Goal: Check status

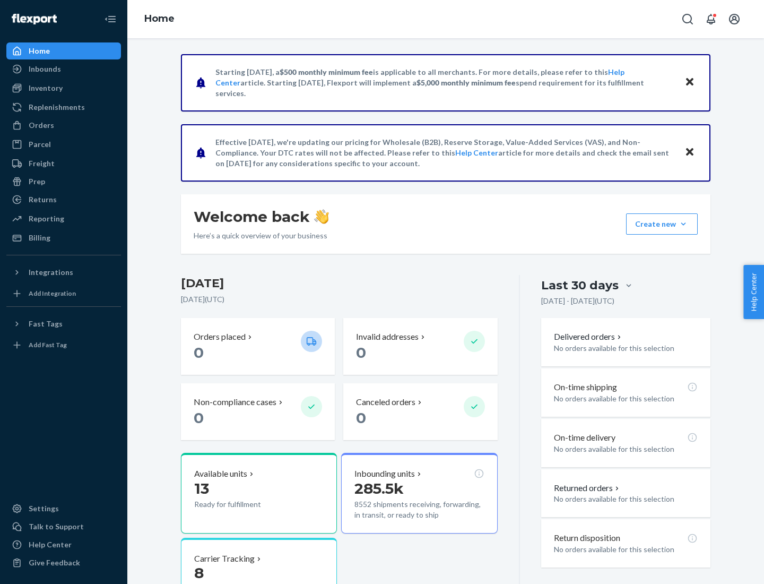
click at [684, 224] on button "Create new Create new inbound Create new order Create new product" at bounding box center [662, 223] width 72 height 21
click at [44, 69] on div "Inbounds" at bounding box center [45, 69] width 32 height 11
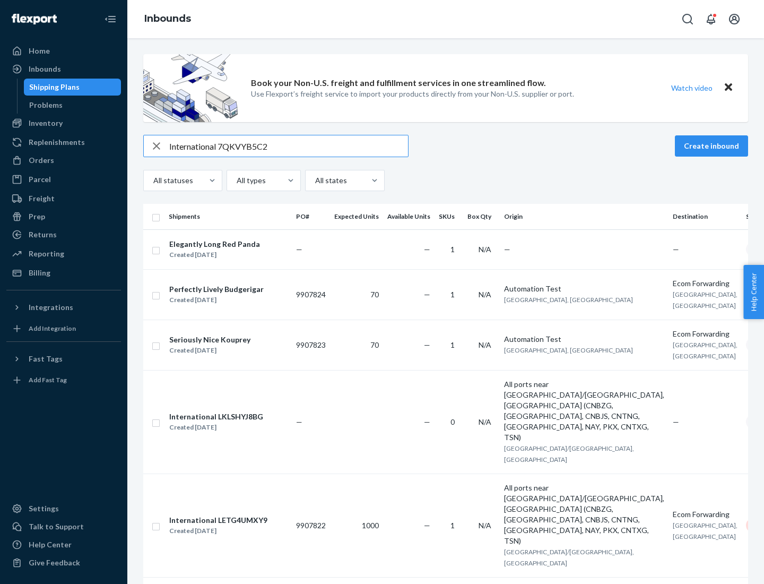
type input "International 7QKVYB5C29"
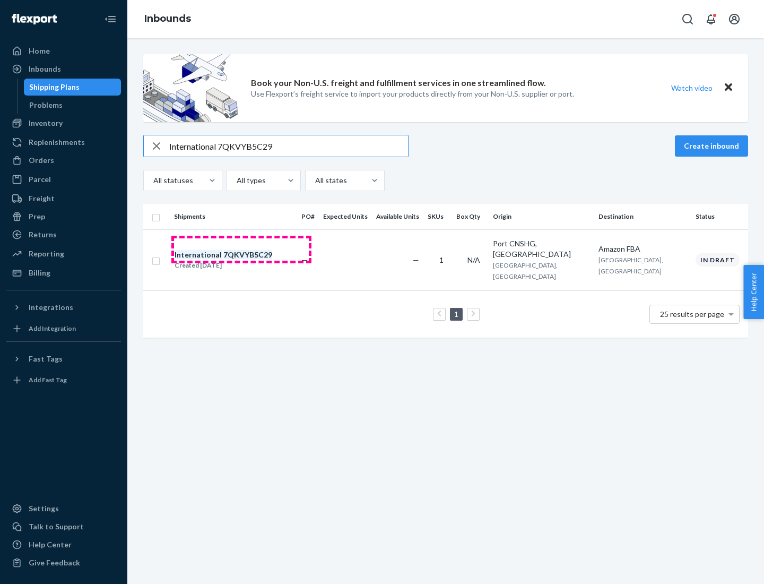
click at [242, 260] on div "Created [DATE]" at bounding box center [224, 265] width 98 height 11
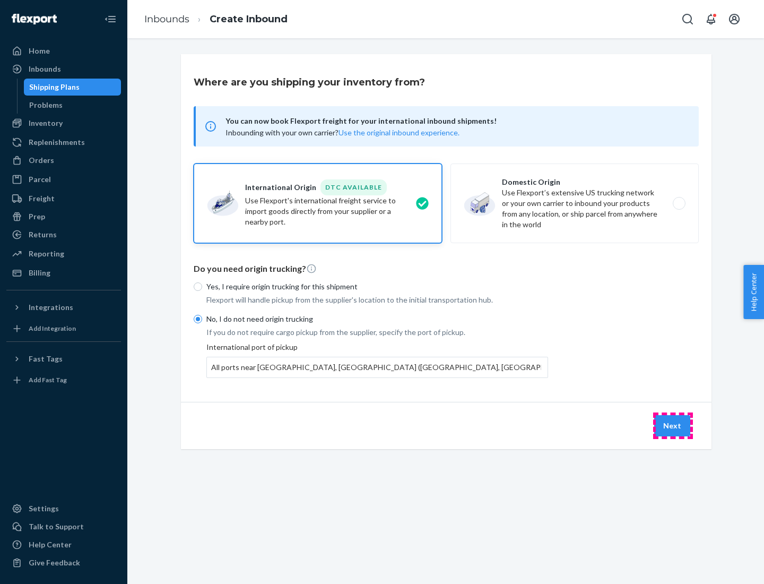
click at [673, 425] on button "Next" at bounding box center [672, 425] width 36 height 21
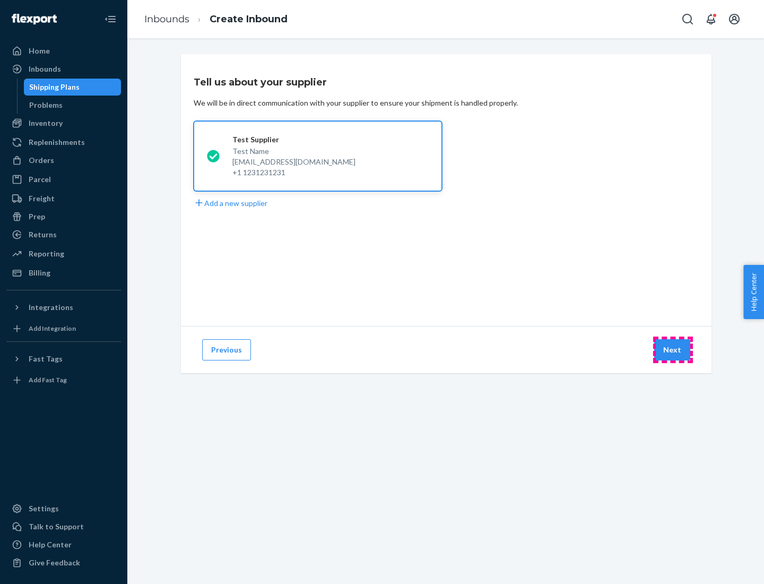
click at [673, 350] on button "Next" at bounding box center [672, 349] width 36 height 21
